Goal: Check status: Check status

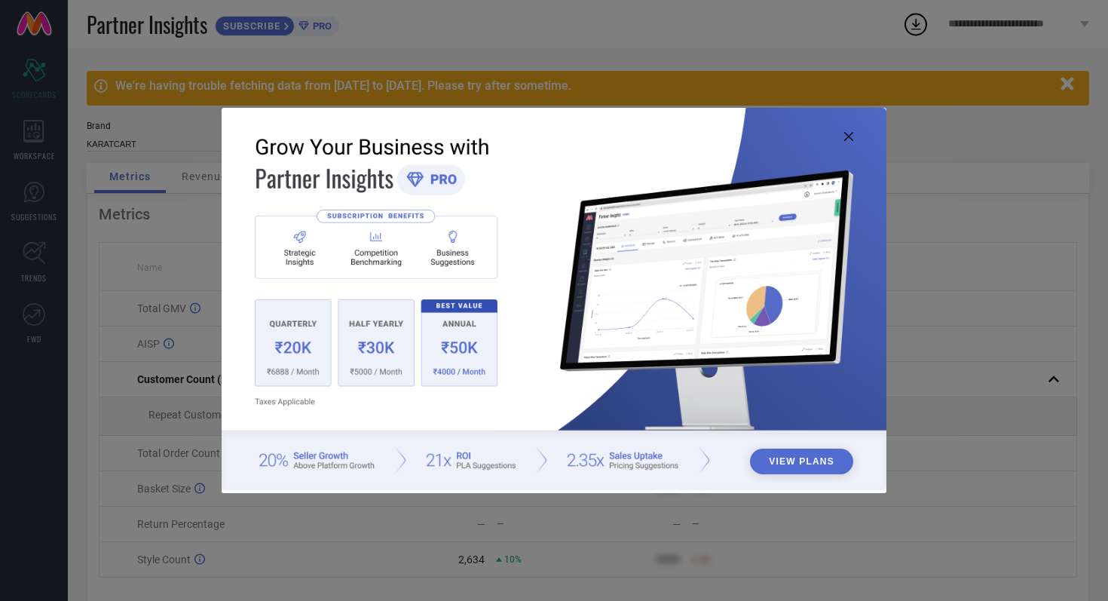
click at [852, 137] on icon at bounding box center [848, 136] width 9 height 9
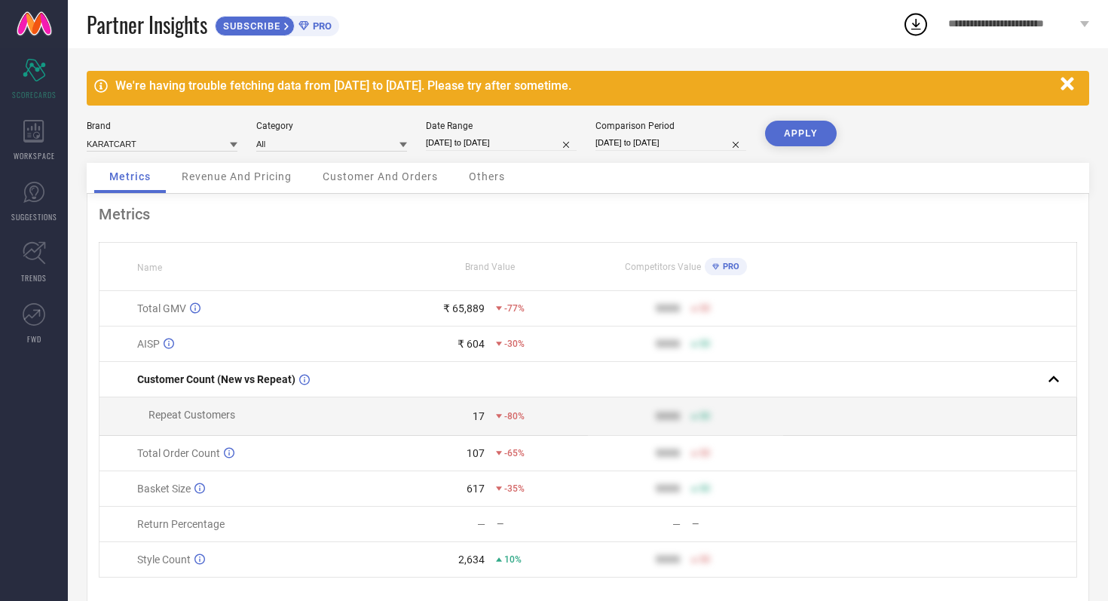
click at [539, 146] on input "[DATE] to [DATE]" at bounding box center [501, 143] width 151 height 16
select select "8"
select select "2025"
select select "9"
select select "2025"
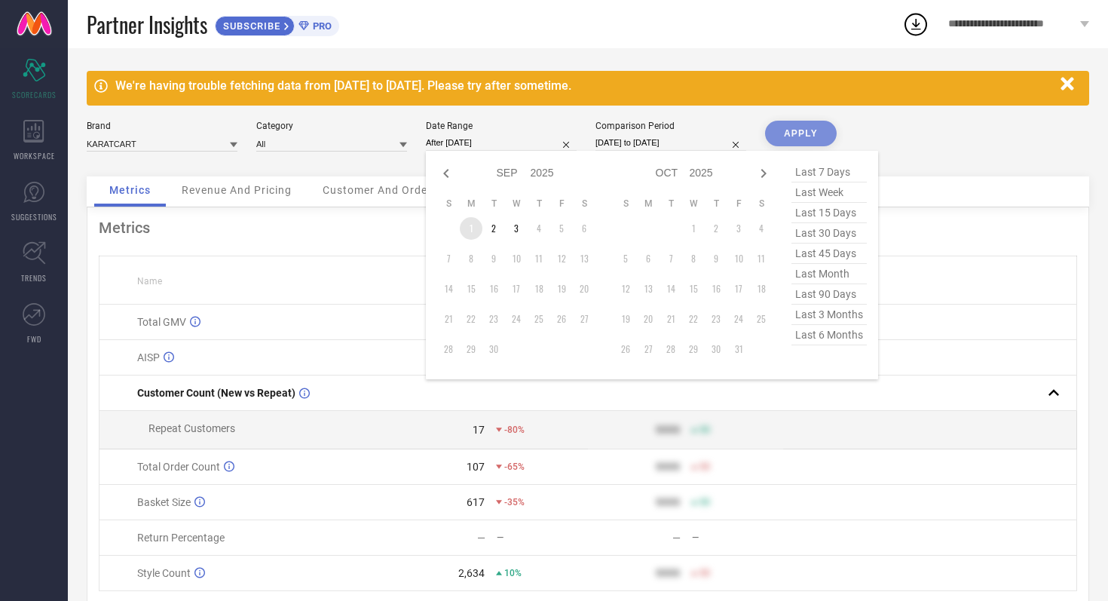
click at [469, 228] on td "1" at bounding box center [471, 228] width 23 height 23
type input "01-09-2025 to 03-09-2025"
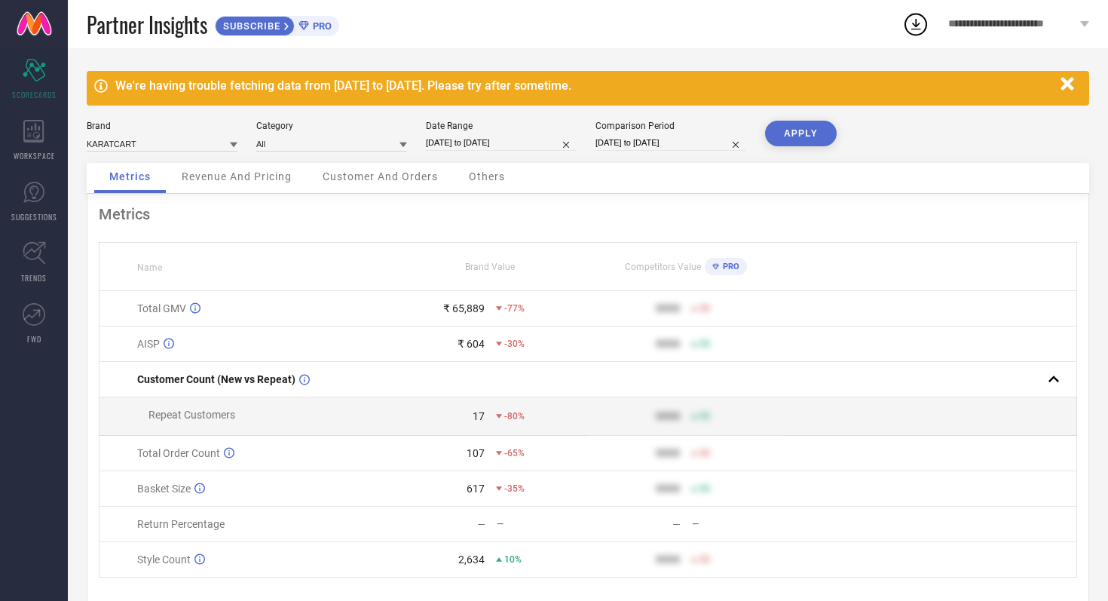
click at [701, 141] on input "[DATE] to [DATE]" at bounding box center [670, 143] width 151 height 16
select select "8"
select select "2024"
select select "9"
select select "2024"
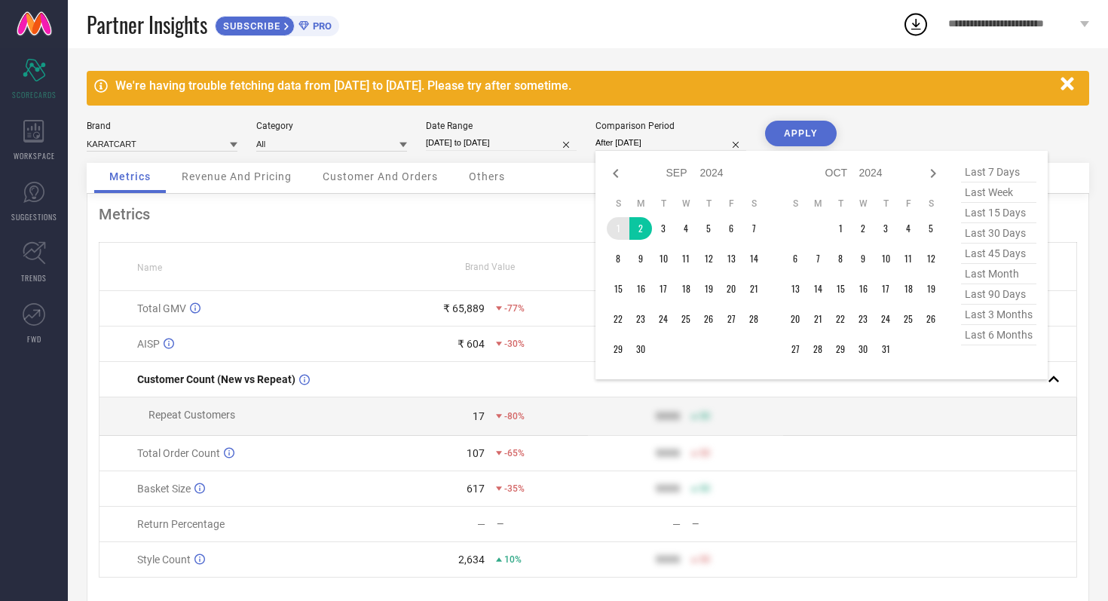
click at [616, 224] on td "1" at bounding box center [618, 228] width 23 height 23
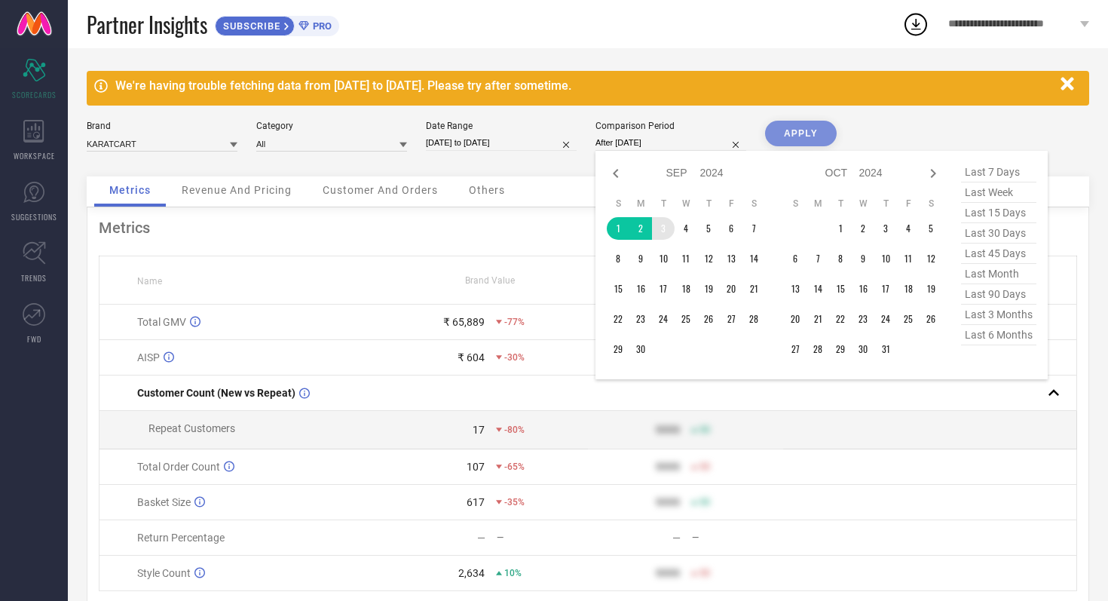
type input "01-09-2024 to 03-09-2024"
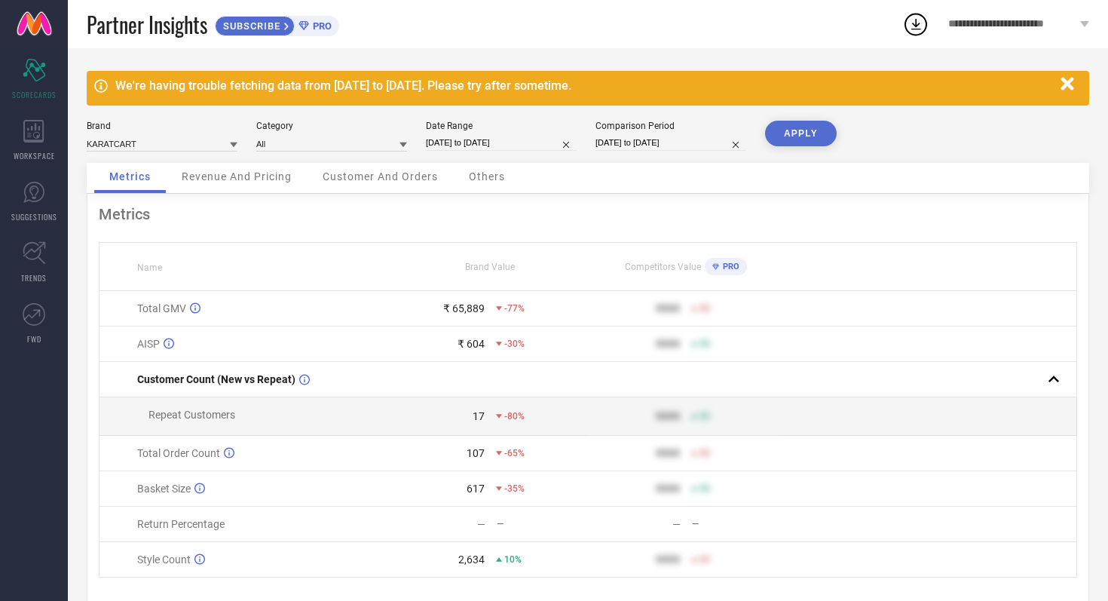
click at [775, 138] on button "APPLY" at bounding box center [801, 134] width 72 height 26
